Goal: Task Accomplishment & Management: Complete application form

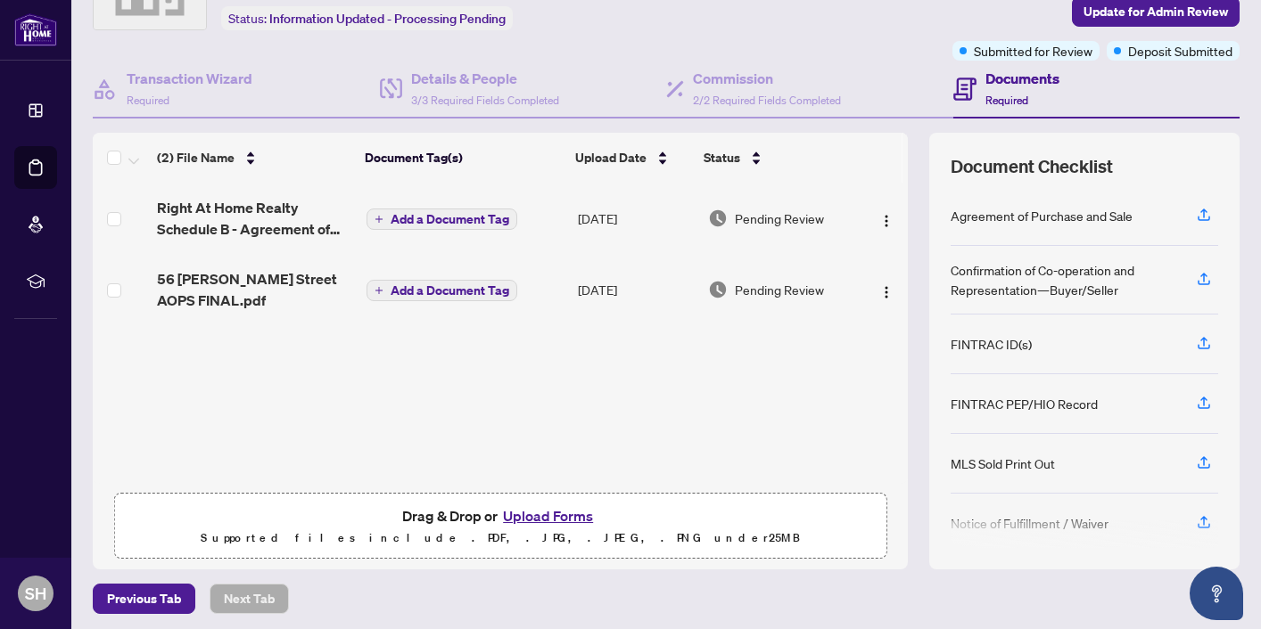
scroll to position [117, 0]
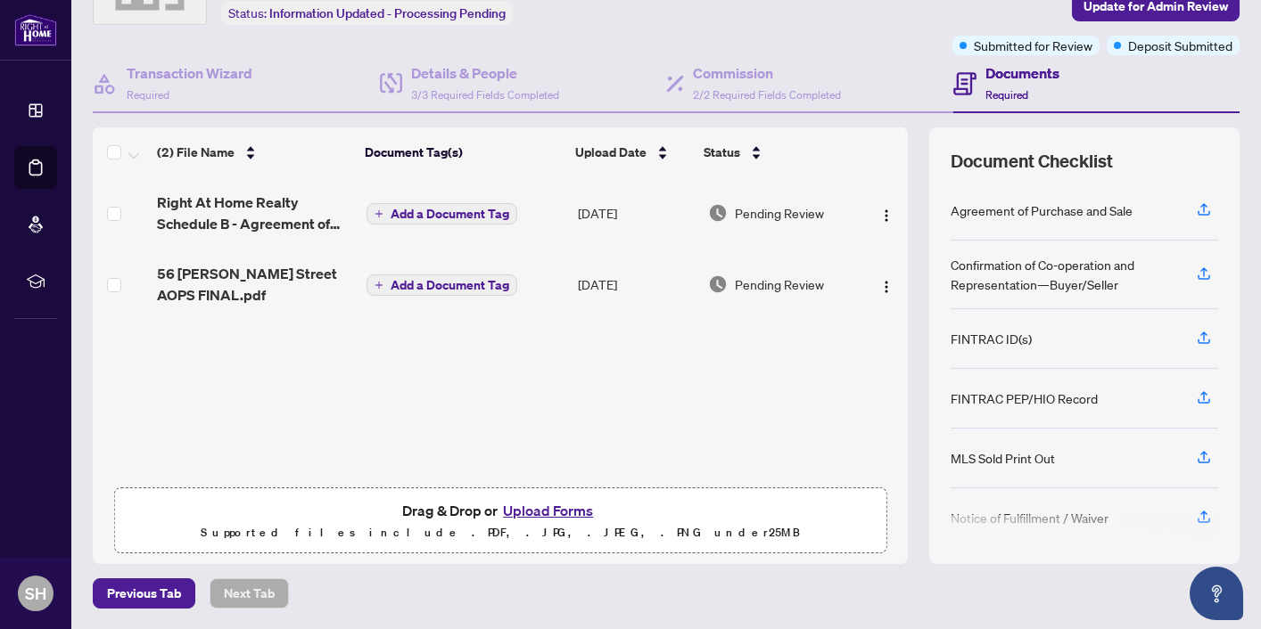
click at [535, 508] on button "Upload Forms" at bounding box center [548, 510] width 101 height 23
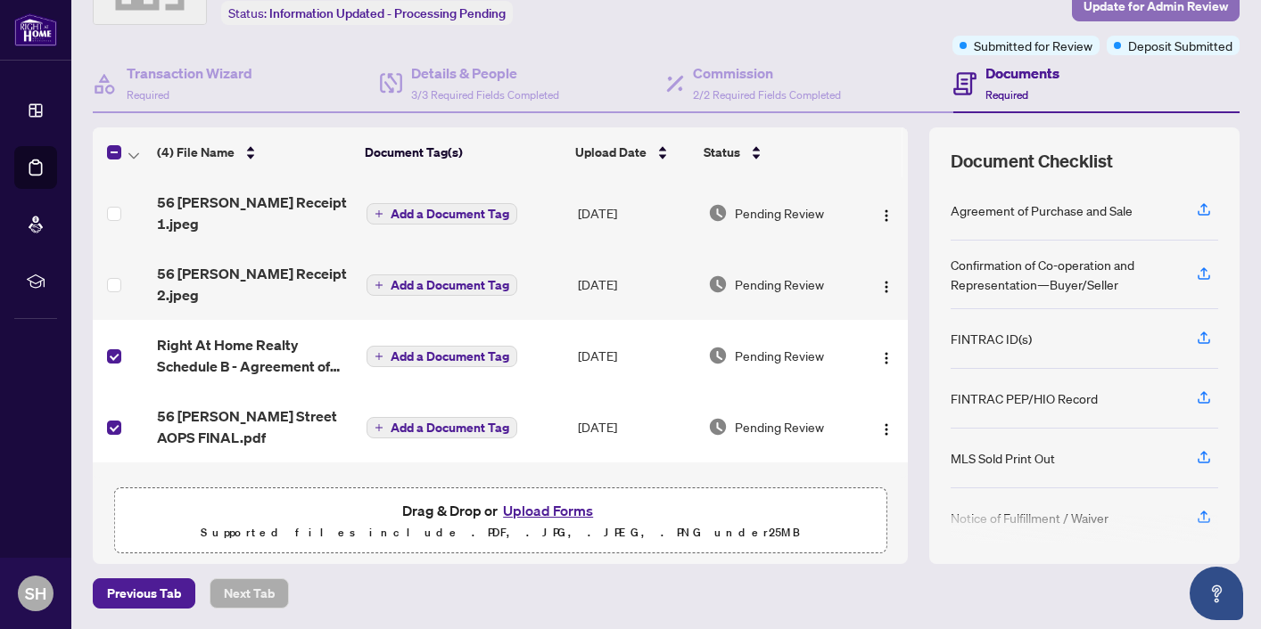
click at [1145, 17] on span "Update for Admin Review" at bounding box center [1155, 6] width 144 height 29
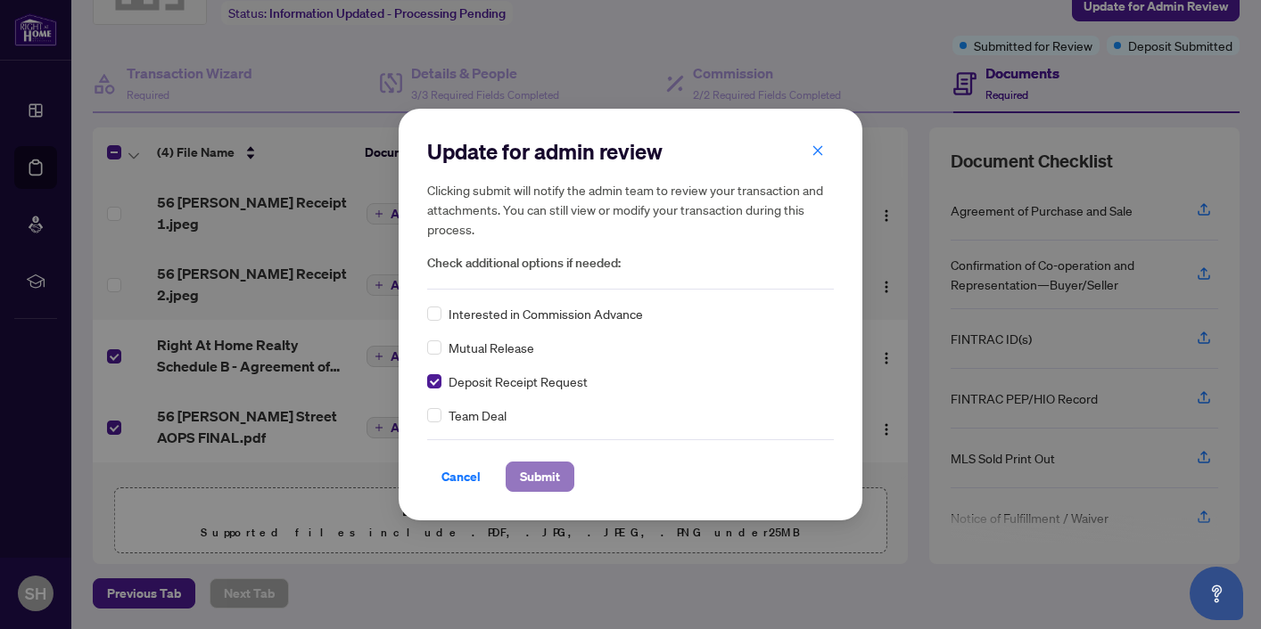
click at [541, 476] on span "Submit" at bounding box center [540, 477] width 40 height 29
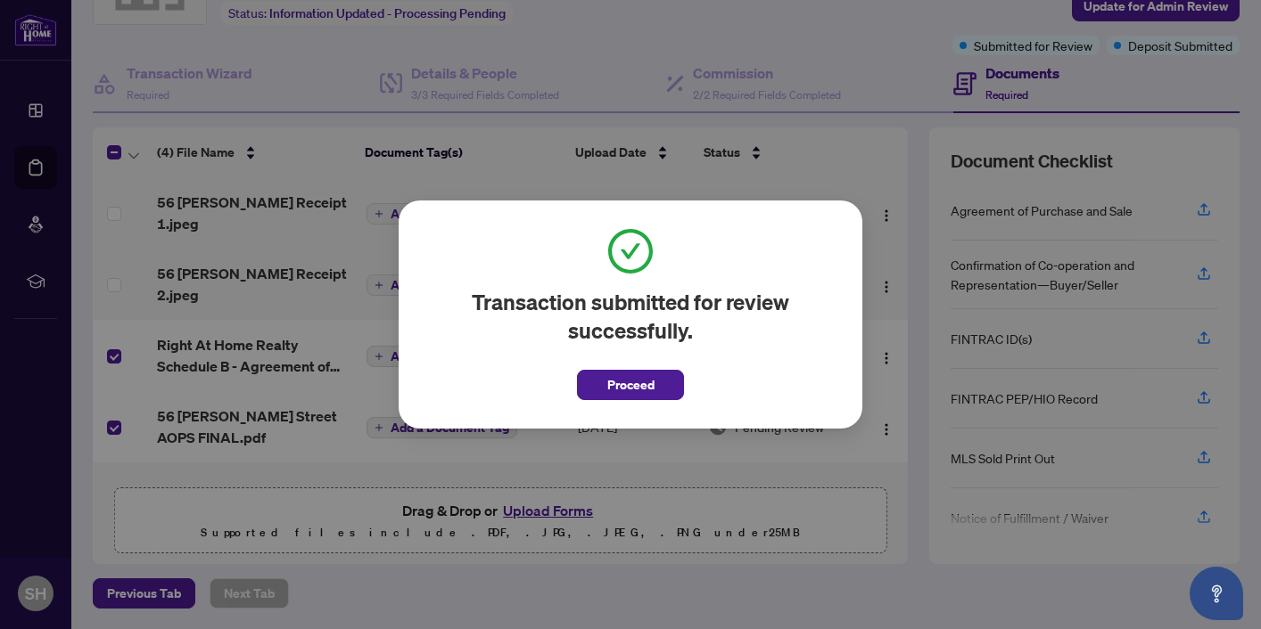
click at [117, 210] on div "Transaction submitted for review successfully. Proceed Cancel OK" at bounding box center [630, 314] width 1261 height 629
click at [613, 383] on span "Proceed" at bounding box center [630, 385] width 47 height 29
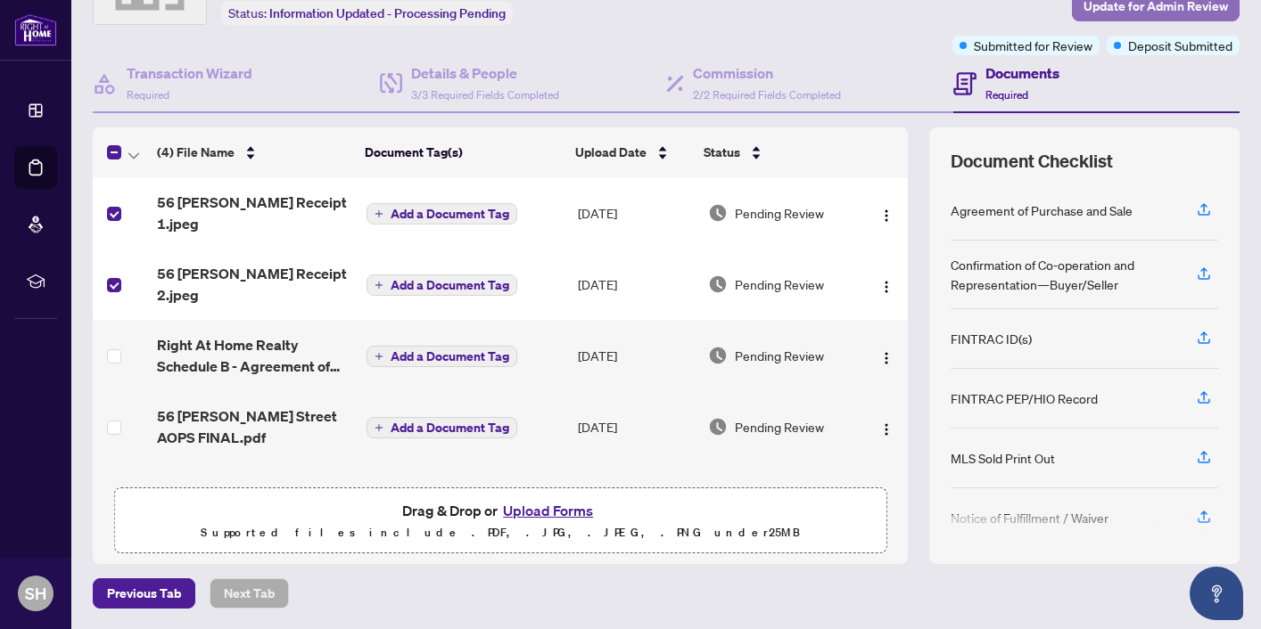
click at [1177, 8] on span "Update for Admin Review" at bounding box center [1155, 6] width 144 height 29
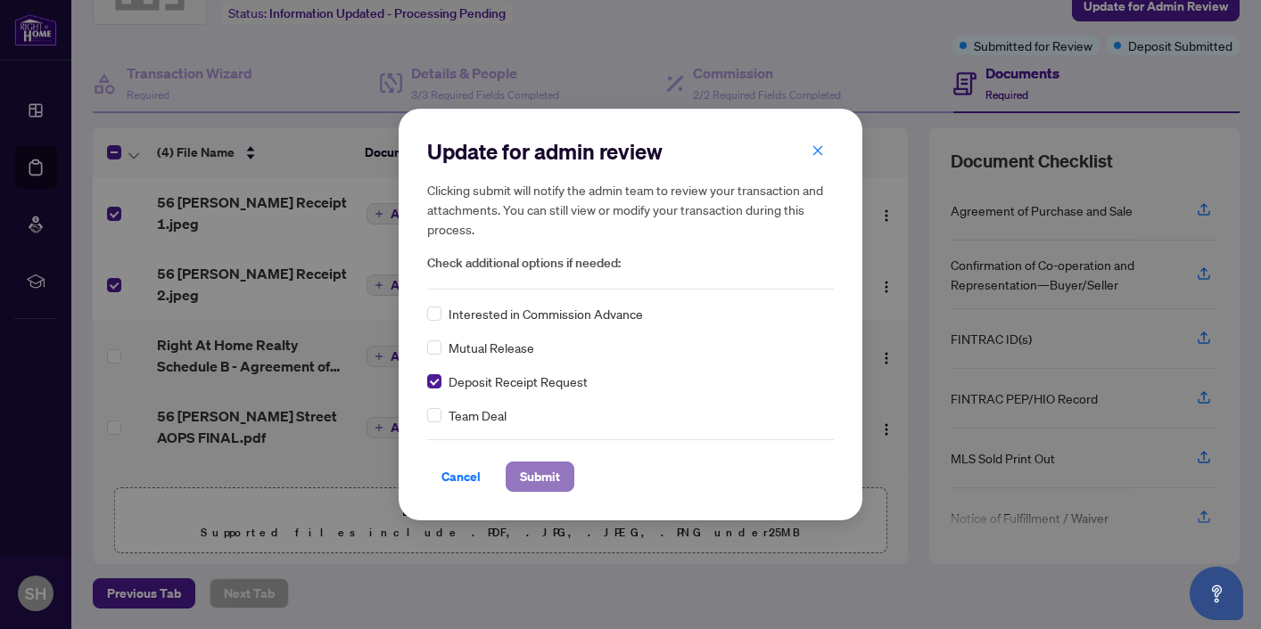
click at [541, 473] on span "Submit" at bounding box center [540, 477] width 40 height 29
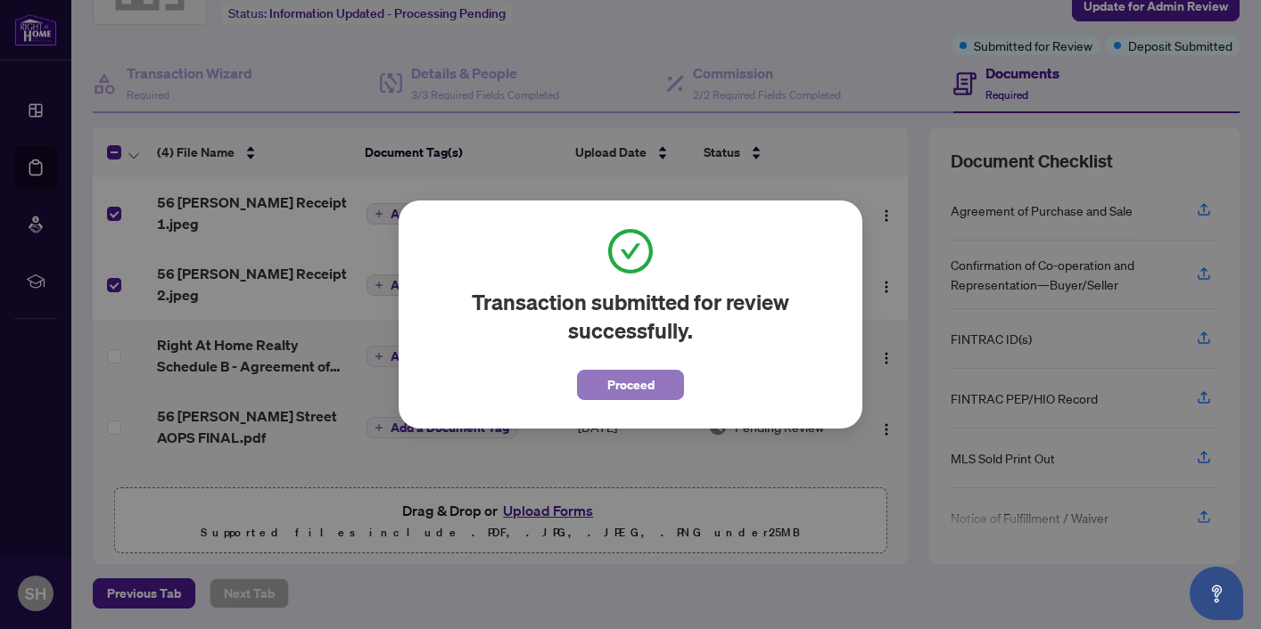
click at [645, 373] on span "Proceed" at bounding box center [630, 385] width 47 height 29
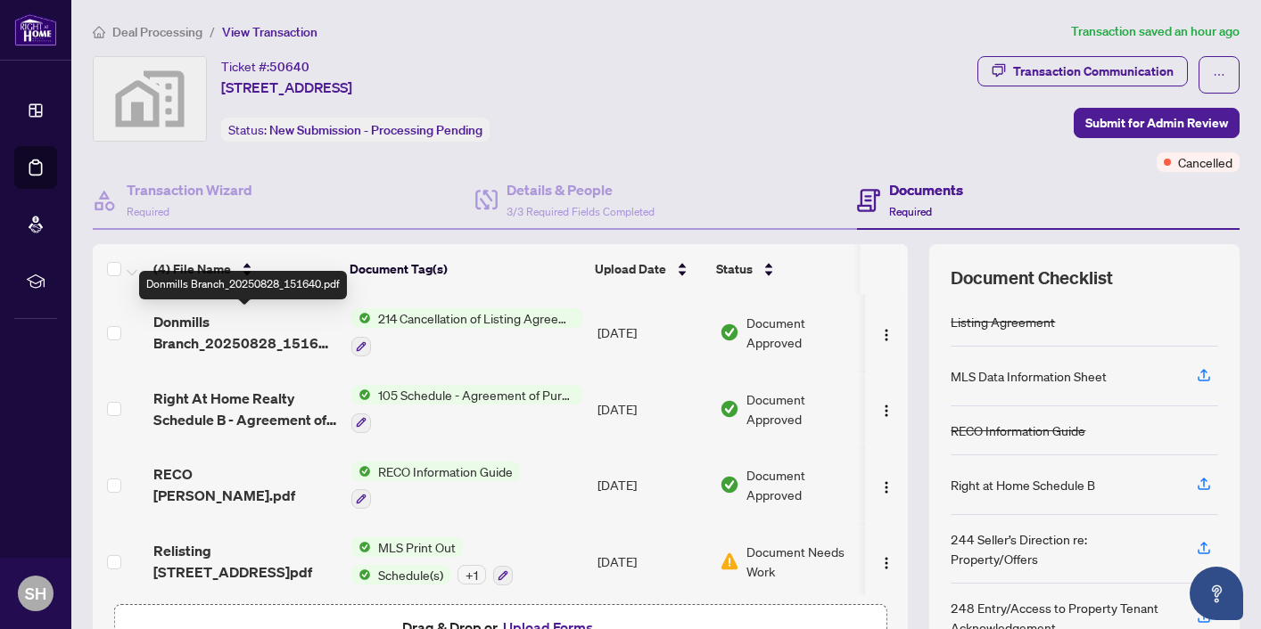
click at [250, 341] on span "Donmills Branch_20250828_151640.pdf" at bounding box center [244, 332] width 183 height 43
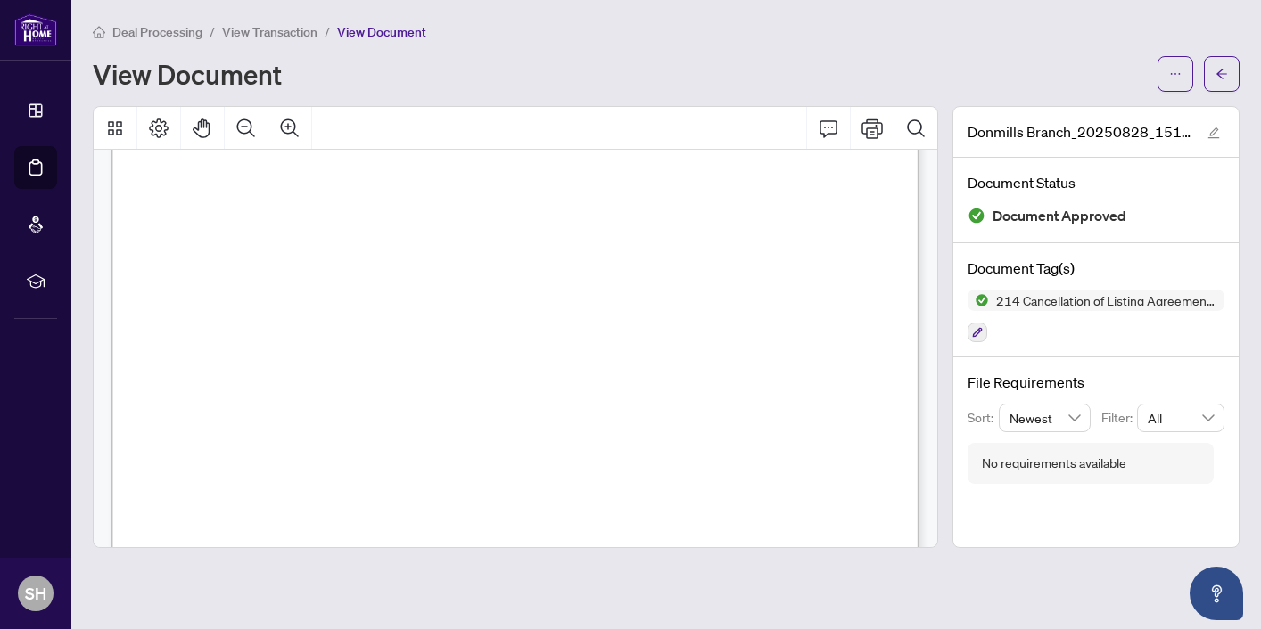
scroll to position [2550, 0]
click at [1174, 71] on icon "ellipsis" at bounding box center [1175, 74] width 12 height 12
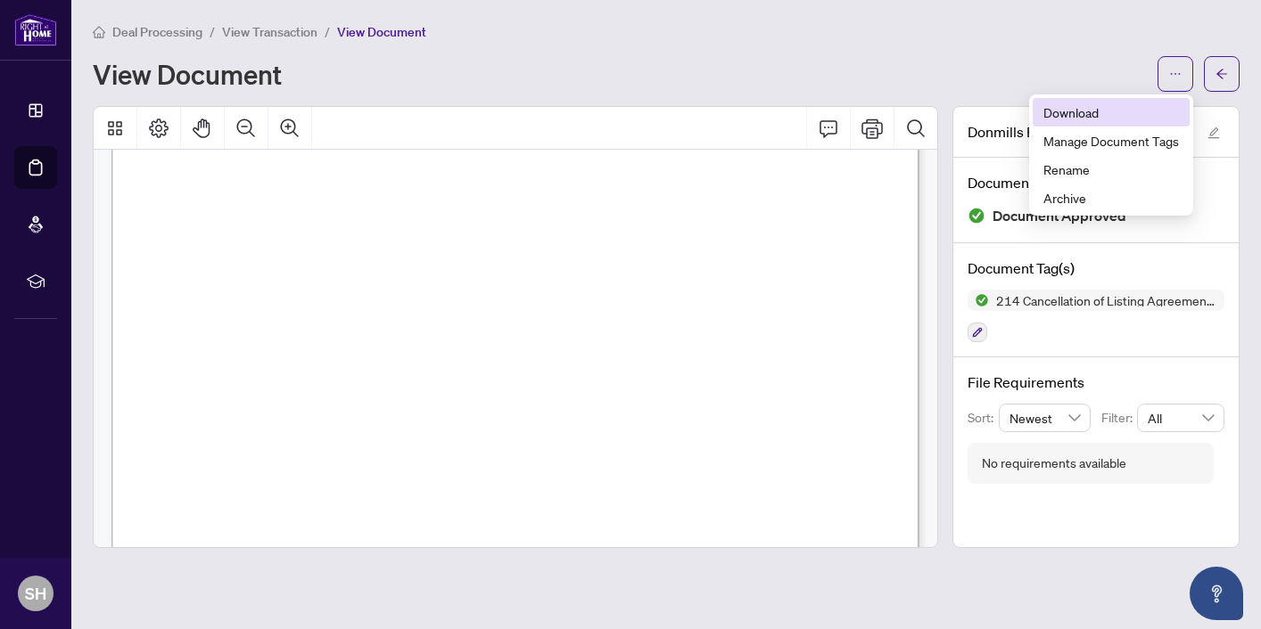
click at [1115, 107] on span "Download" at bounding box center [1111, 113] width 136 height 20
